Goal: Task Accomplishment & Management: Use online tool/utility

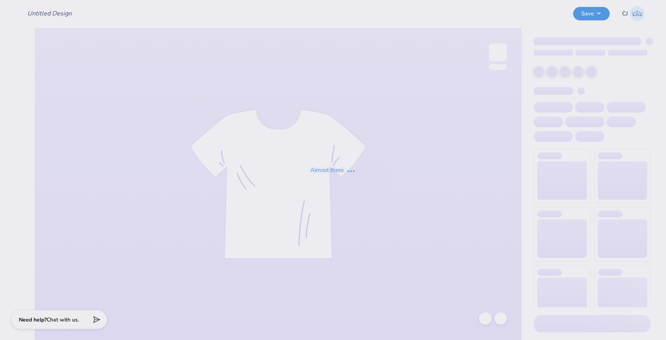
type input "Gamma Phi Beta Viva [GEOGRAPHIC_DATA] 2025"
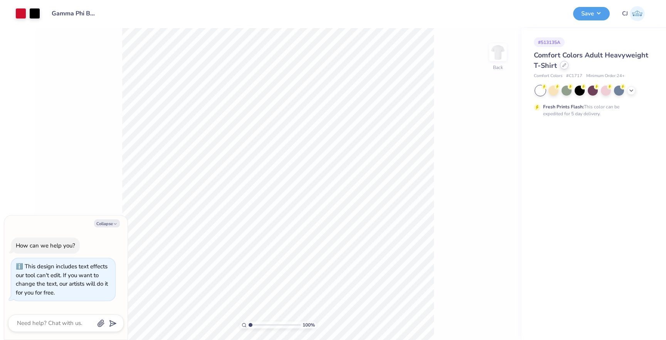
click at [567, 65] on div at bounding box center [564, 65] width 8 height 8
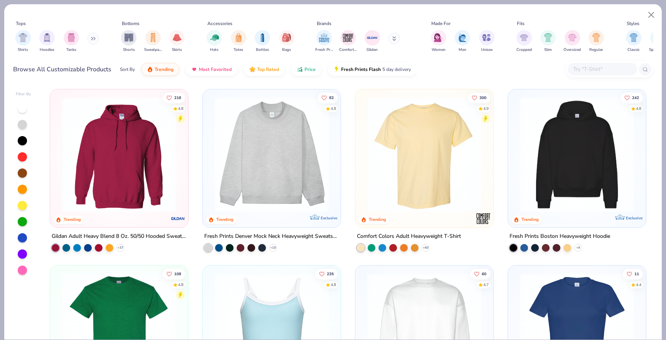
click at [592, 69] on input "text" at bounding box center [601, 69] width 59 height 9
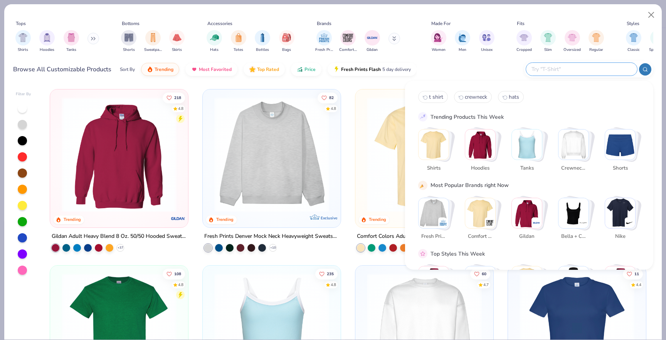
click at [574, 139] on img "Stack Card Button Crewnecks" at bounding box center [573, 144] width 30 height 30
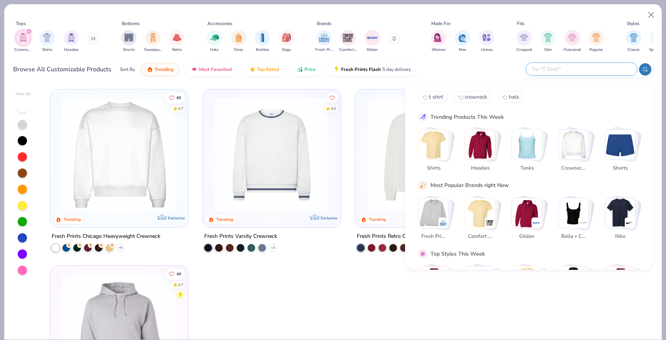
click at [582, 67] on input "text" at bounding box center [581, 69] width 101 height 9
click at [30, 30] on div "filter for Crewnecks" at bounding box center [28, 31] width 7 height 7
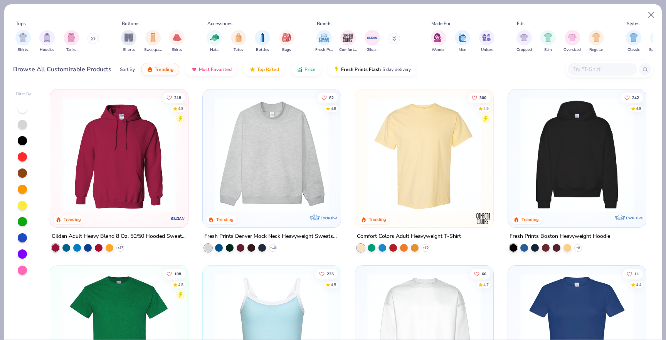
type textarea "x"
click at [588, 68] on input "text" at bounding box center [601, 69] width 59 height 9
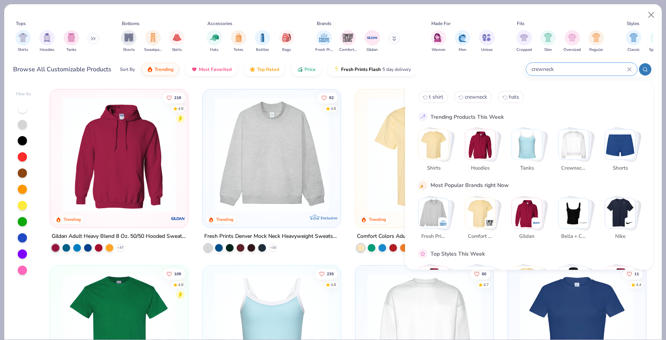
type input "crewneck"
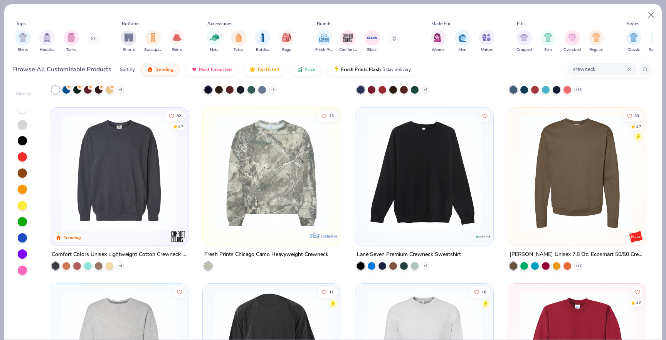
scroll to position [159, 0]
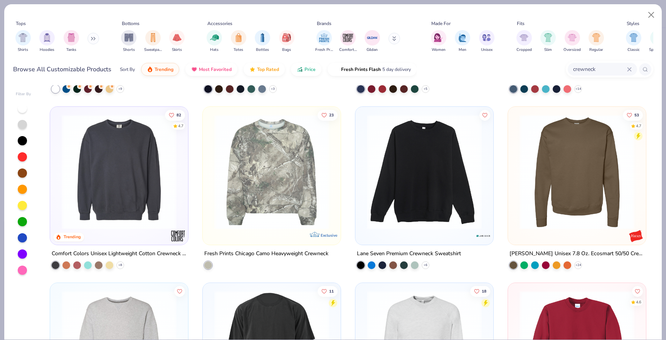
click at [389, 208] on img at bounding box center [424, 171] width 123 height 115
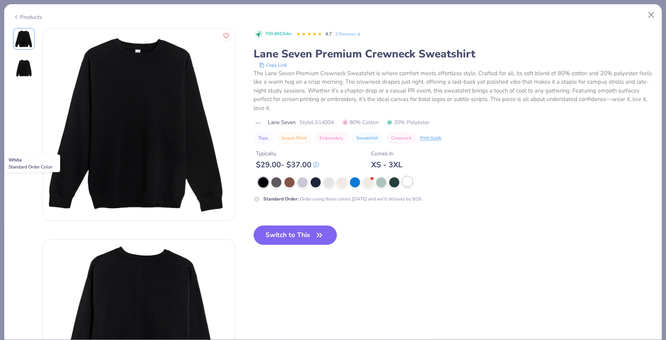
click at [405, 182] on div at bounding box center [407, 181] width 10 height 10
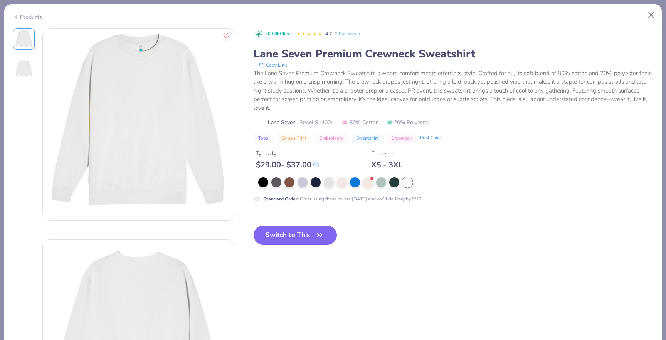
click at [290, 242] on button "Switch to This" at bounding box center [296, 234] width 84 height 19
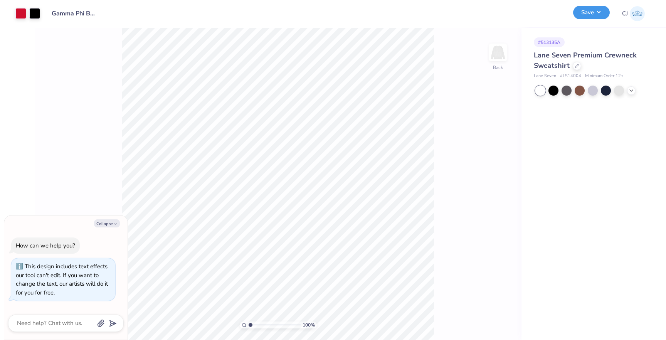
click at [584, 14] on button "Save" at bounding box center [591, 12] width 37 height 13
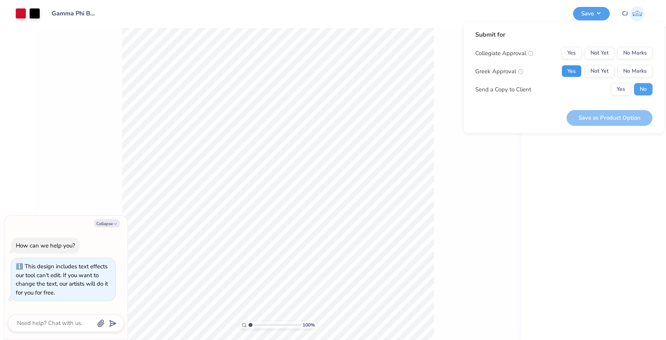
click at [576, 70] on button "Yes" at bounding box center [571, 71] width 20 height 12
click at [635, 56] on button "No Marks" at bounding box center [634, 53] width 35 height 12
click at [617, 124] on button "Save as Product Option" at bounding box center [609, 118] width 86 height 16
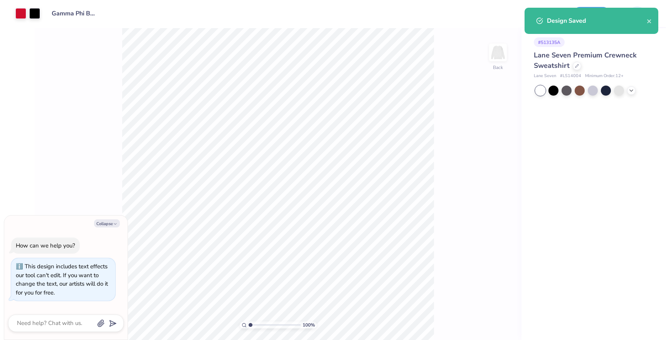
type textarea "x"
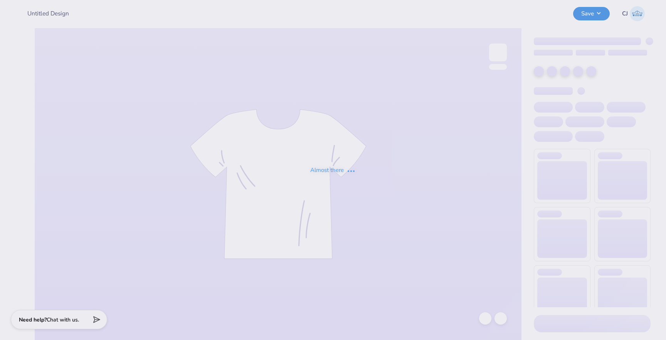
type input "Gamma Phi Beta Viva [GEOGRAPHIC_DATA] 2025"
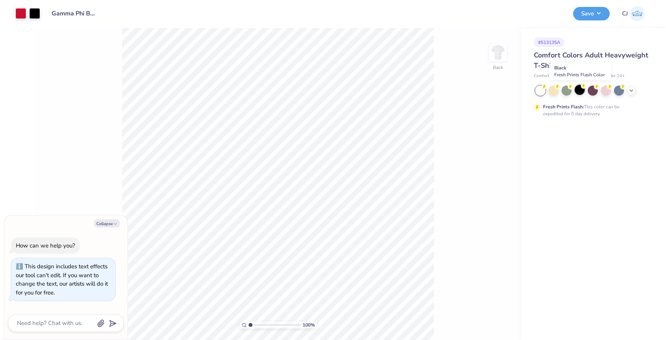
click at [579, 89] on div at bounding box center [579, 90] width 10 height 10
click at [630, 89] on icon at bounding box center [631, 90] width 6 height 6
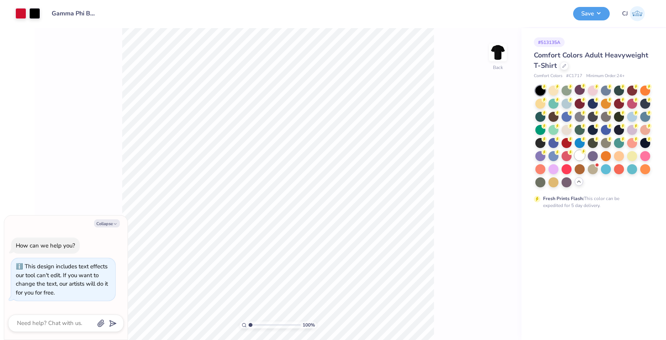
click at [583, 155] on div at bounding box center [579, 155] width 10 height 10
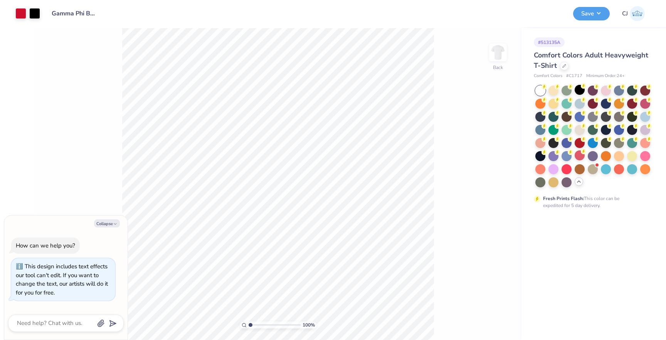
type textarea "x"
